Goal: Task Accomplishment & Management: Use online tool/utility

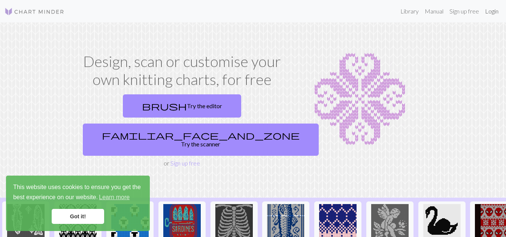
click at [497, 14] on link "Login" at bounding box center [491, 11] width 19 height 15
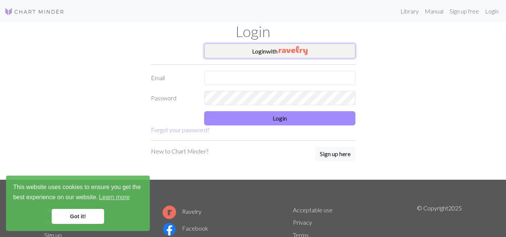
click at [285, 51] on img "button" at bounding box center [292, 50] width 29 height 9
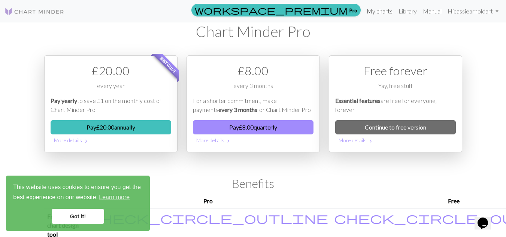
click at [377, 11] on link "My charts" at bounding box center [379, 11] width 32 height 15
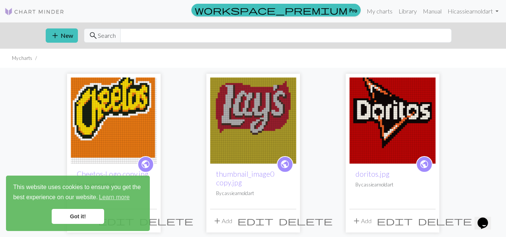
click at [250, 106] on img at bounding box center [253, 120] width 86 height 86
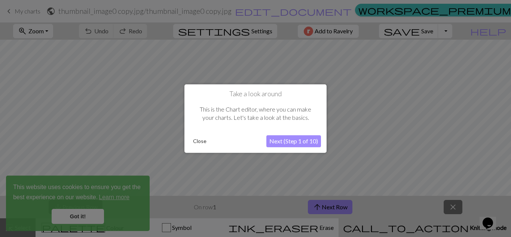
click at [70, 218] on div at bounding box center [255, 118] width 511 height 237
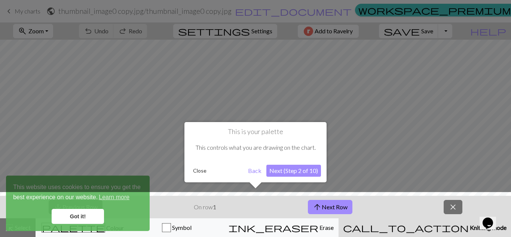
click at [70, 218] on div at bounding box center [255, 216] width 519 height 49
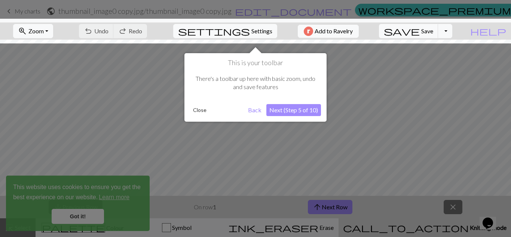
click at [199, 112] on button "Close" at bounding box center [199, 109] width 19 height 11
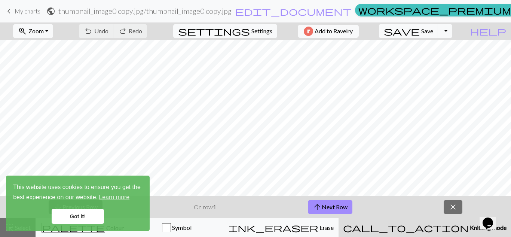
click at [77, 216] on link "Got it!" at bounding box center [78, 216] width 52 height 15
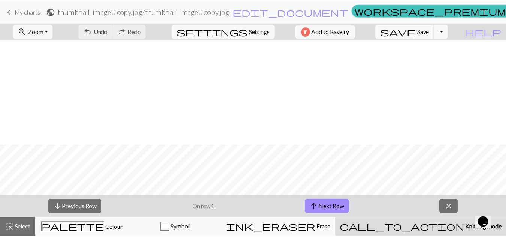
scroll to position [178, 0]
